Goal: Task Accomplishment & Management: Complete application form

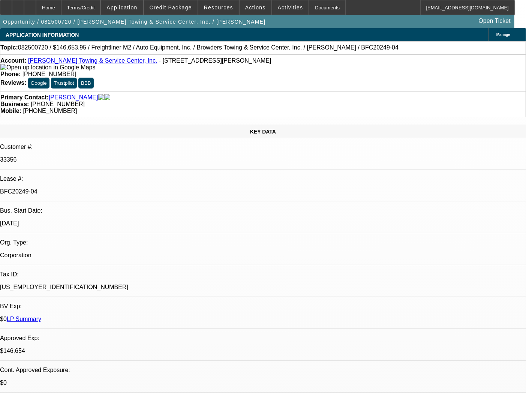
select select "0"
select select "2"
select select "0"
select select "6"
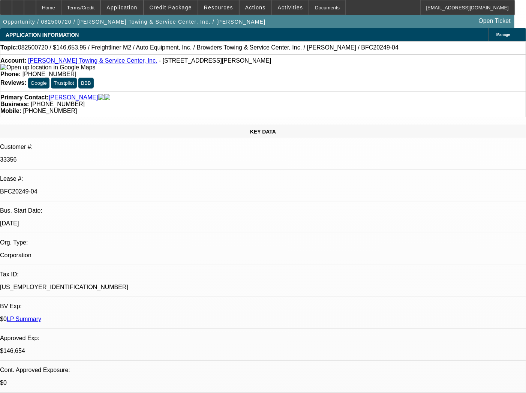
select select "0"
select select "2"
select select "0"
select select "6"
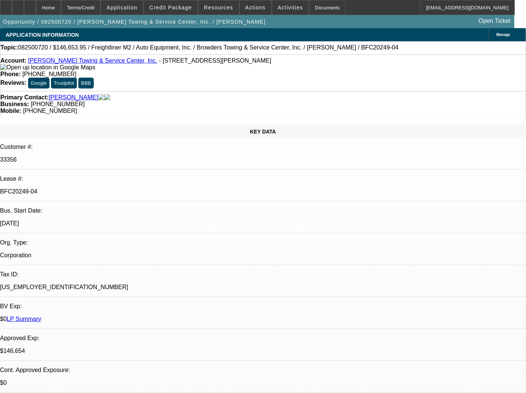
select select "0"
select select "2"
select select "0"
select select "6"
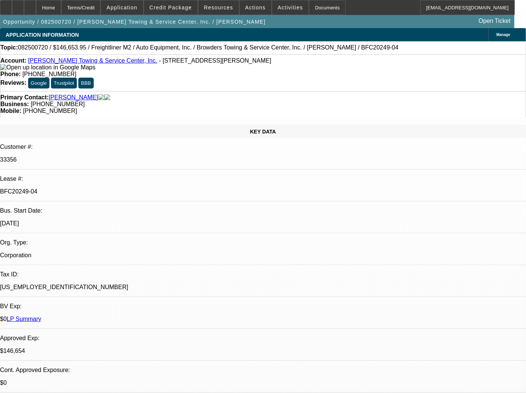
select select "0"
select select "2"
select select "0"
select select "6"
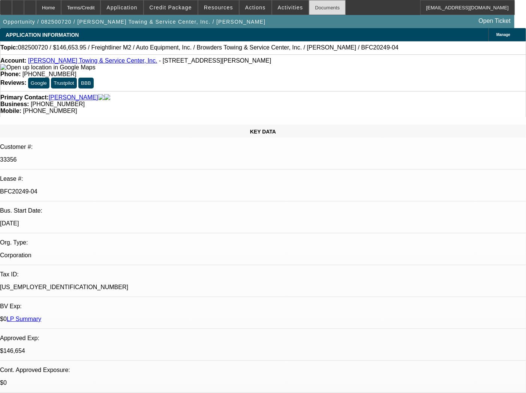
click at [309, 11] on div "Documents" at bounding box center [327, 7] width 37 height 15
click at [313, 3] on div "Documents" at bounding box center [327, 7] width 37 height 15
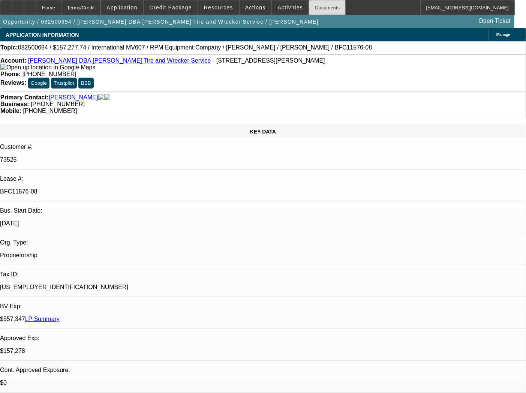
select select "0"
select select "2"
select select "0"
select select "6"
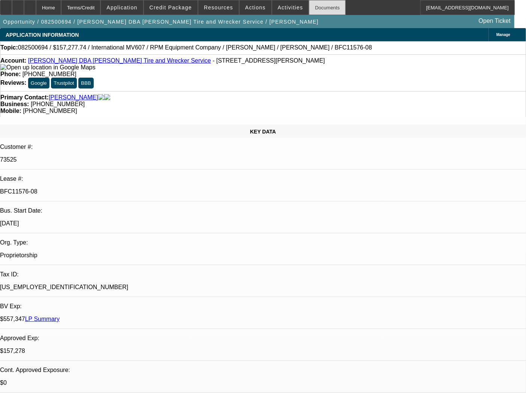
select select "0"
select select "2"
select select "0"
select select "6"
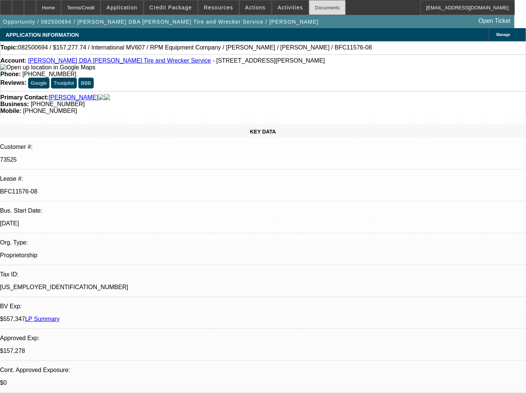
select select "0"
select select "2"
select select "0"
select select "6"
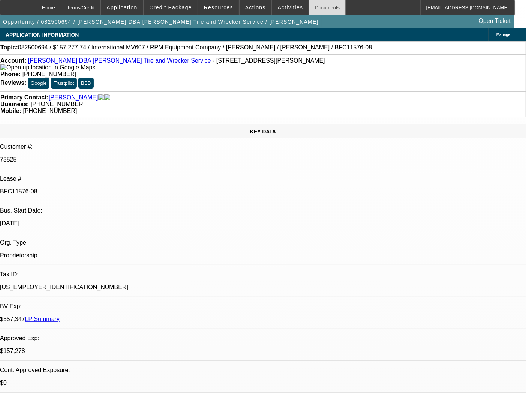
select select "0"
select select "2"
select select "0.1"
select select "4"
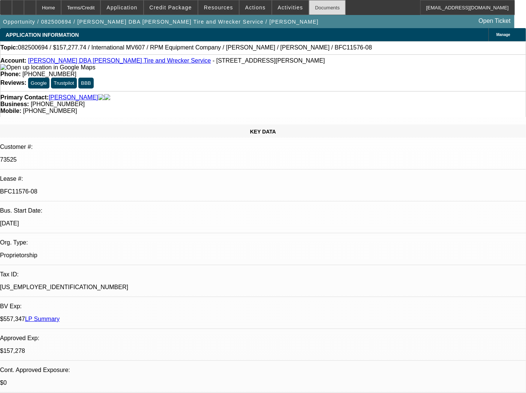
click at [309, 11] on div "Documents" at bounding box center [327, 7] width 37 height 15
